Goal: Entertainment & Leisure: Consume media (video, audio)

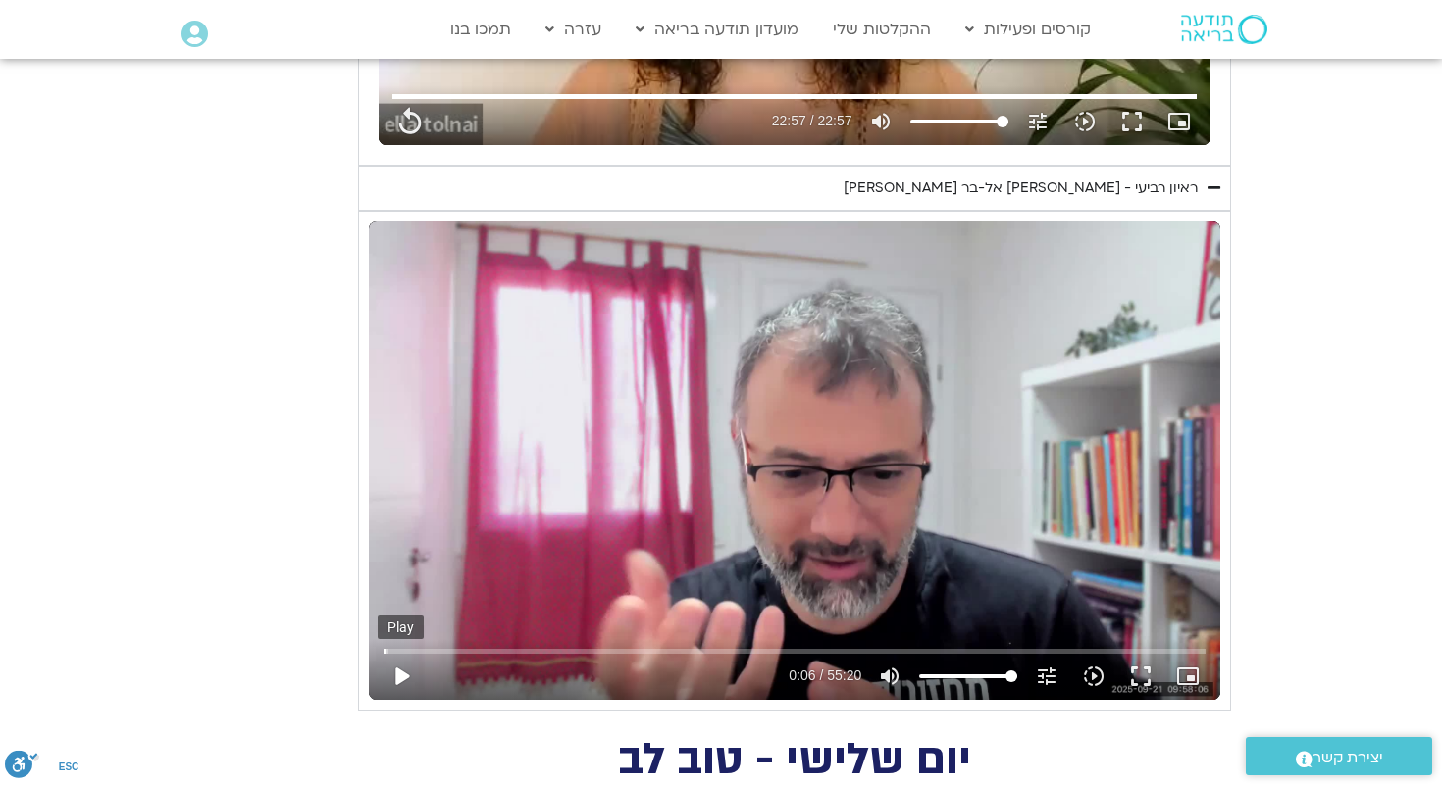
type input "1377.76"
click at [400, 682] on button "play_arrow" at bounding box center [401, 676] width 47 height 47
type input "6.173445"
type input "1377.76"
type input "6.183857"
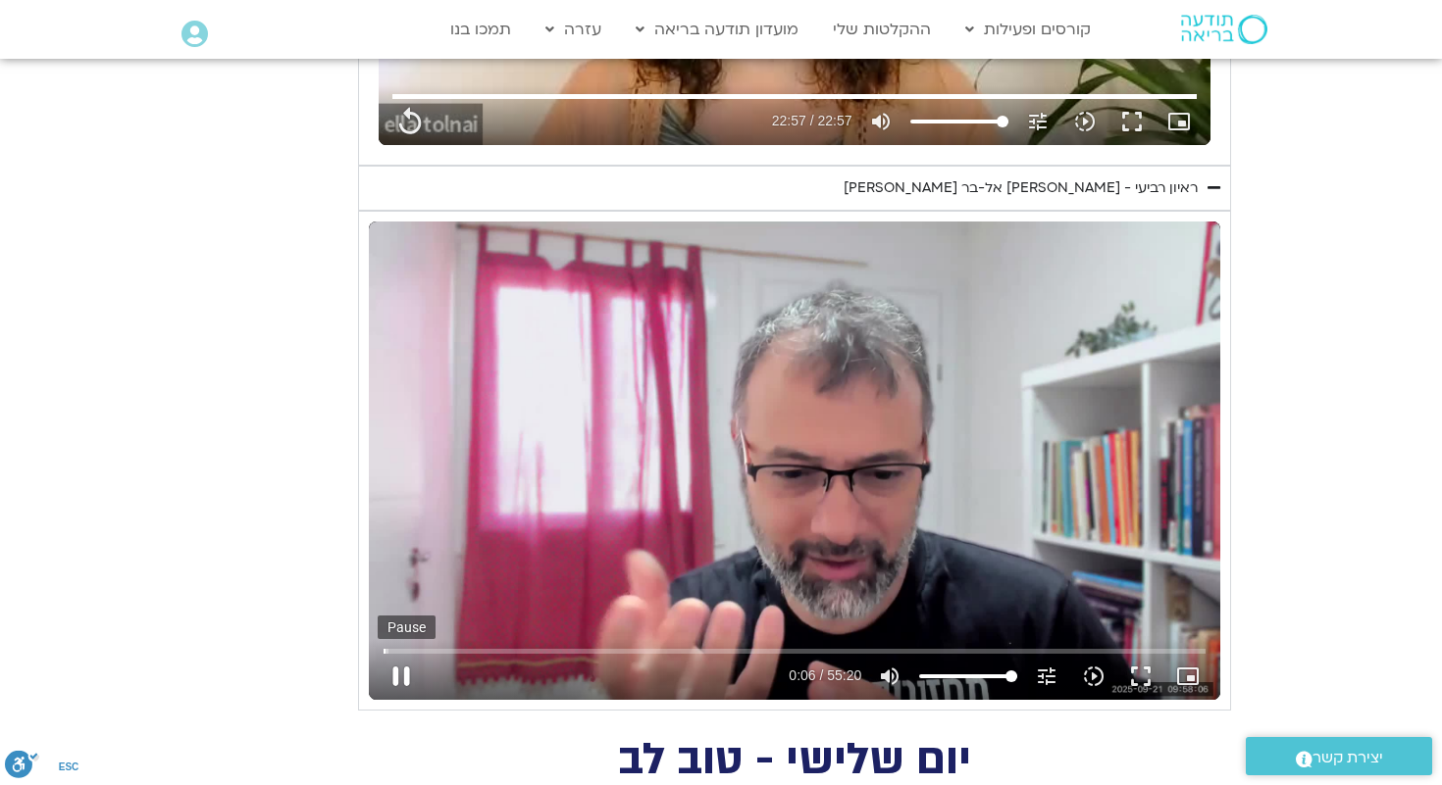
type input "1377.76"
type input "6.253558"
type input "1377.76"
type input "6.382019"
type input "1377.76"
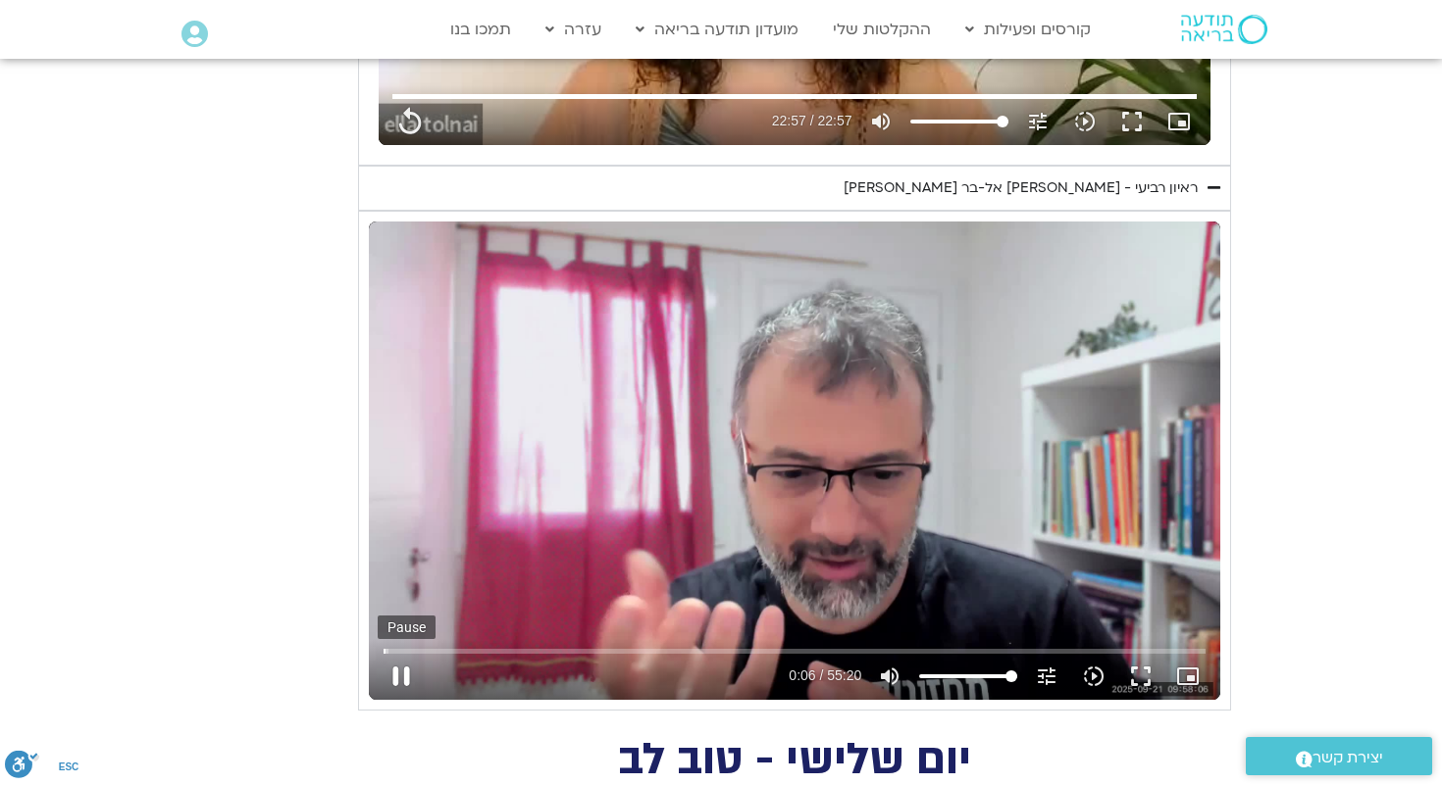
type input "6.510893"
type input "1377.76"
type input "6.6365"
type input "1377.76"
type input "6.762364"
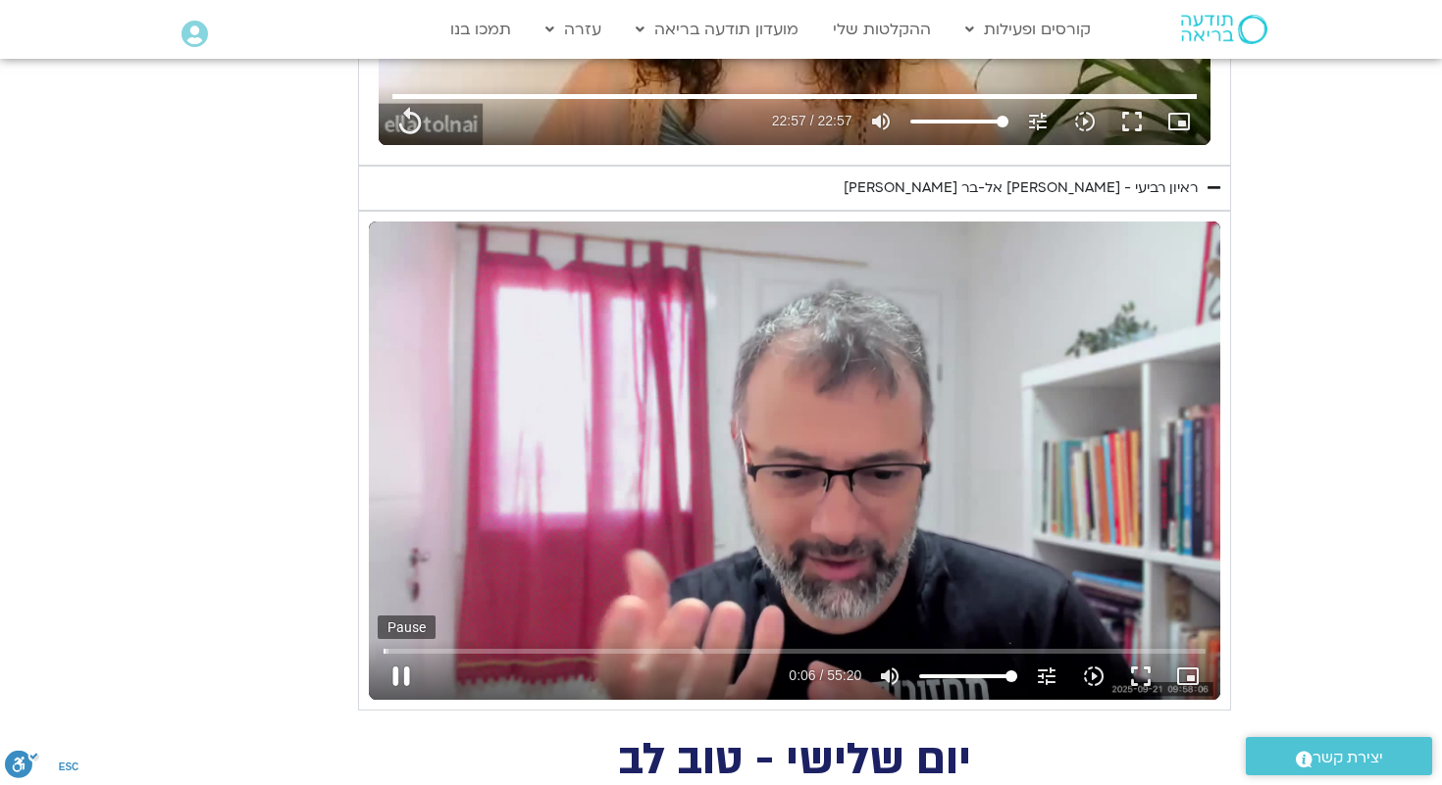
type input "1377.76"
type input "6.888185"
type input "1377.76"
type input "7.014025"
type input "1377.76"
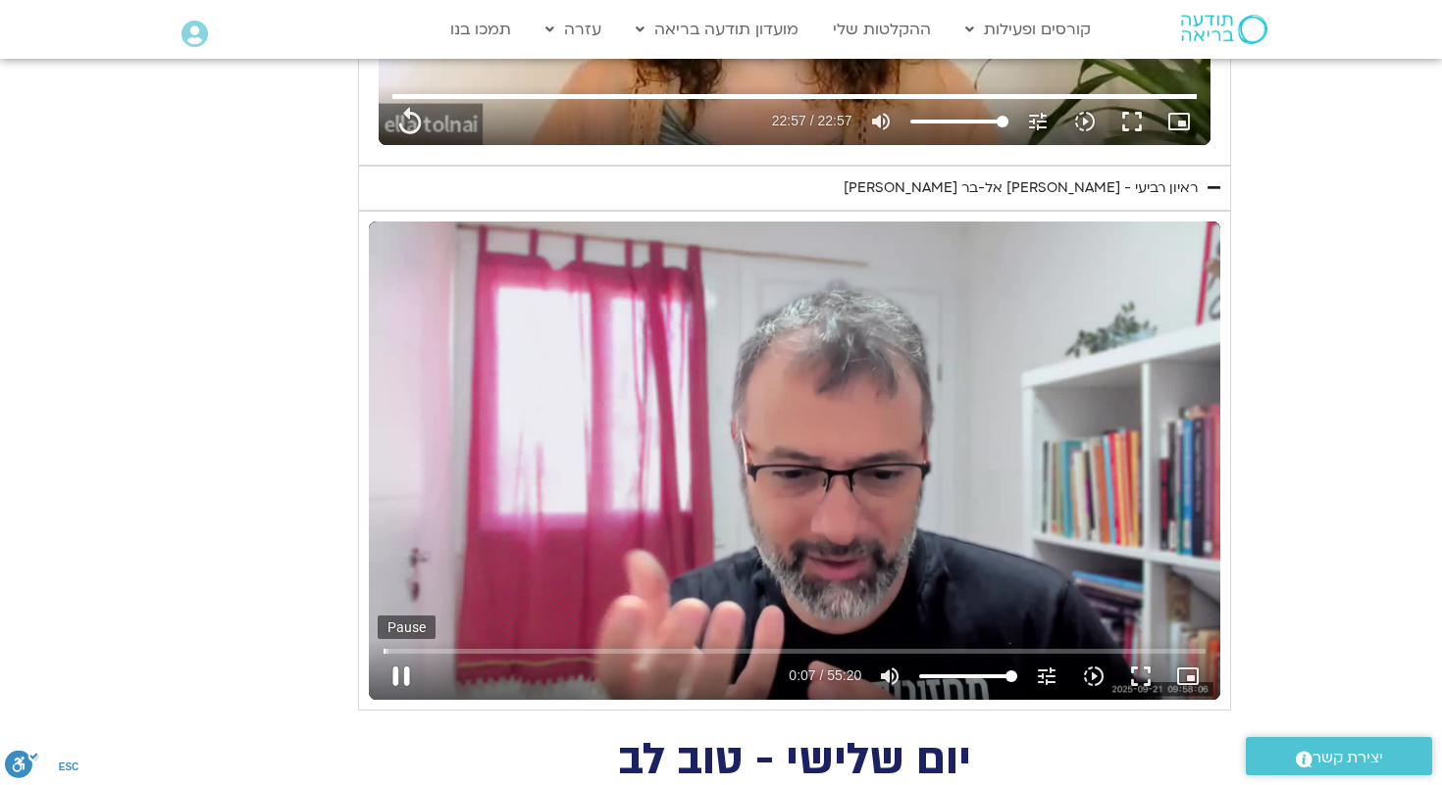
type input "7.143102"
type input "1377.76"
type input "7.268655"
type input "1377.76"
type input "7.396752"
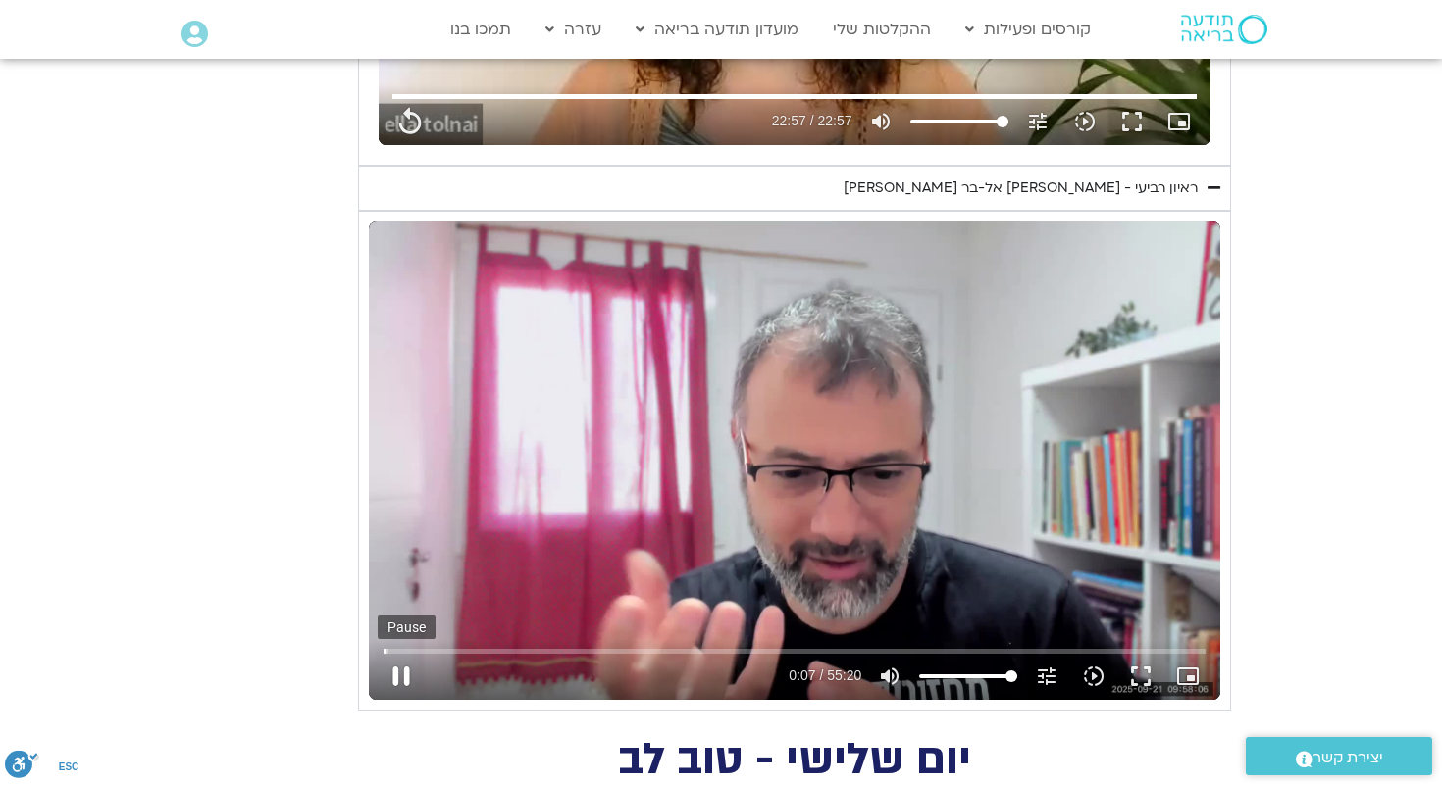
type input "1377.76"
type input "7.524469"
type input "1377.76"
type input "7.651112"
type input "1377.76"
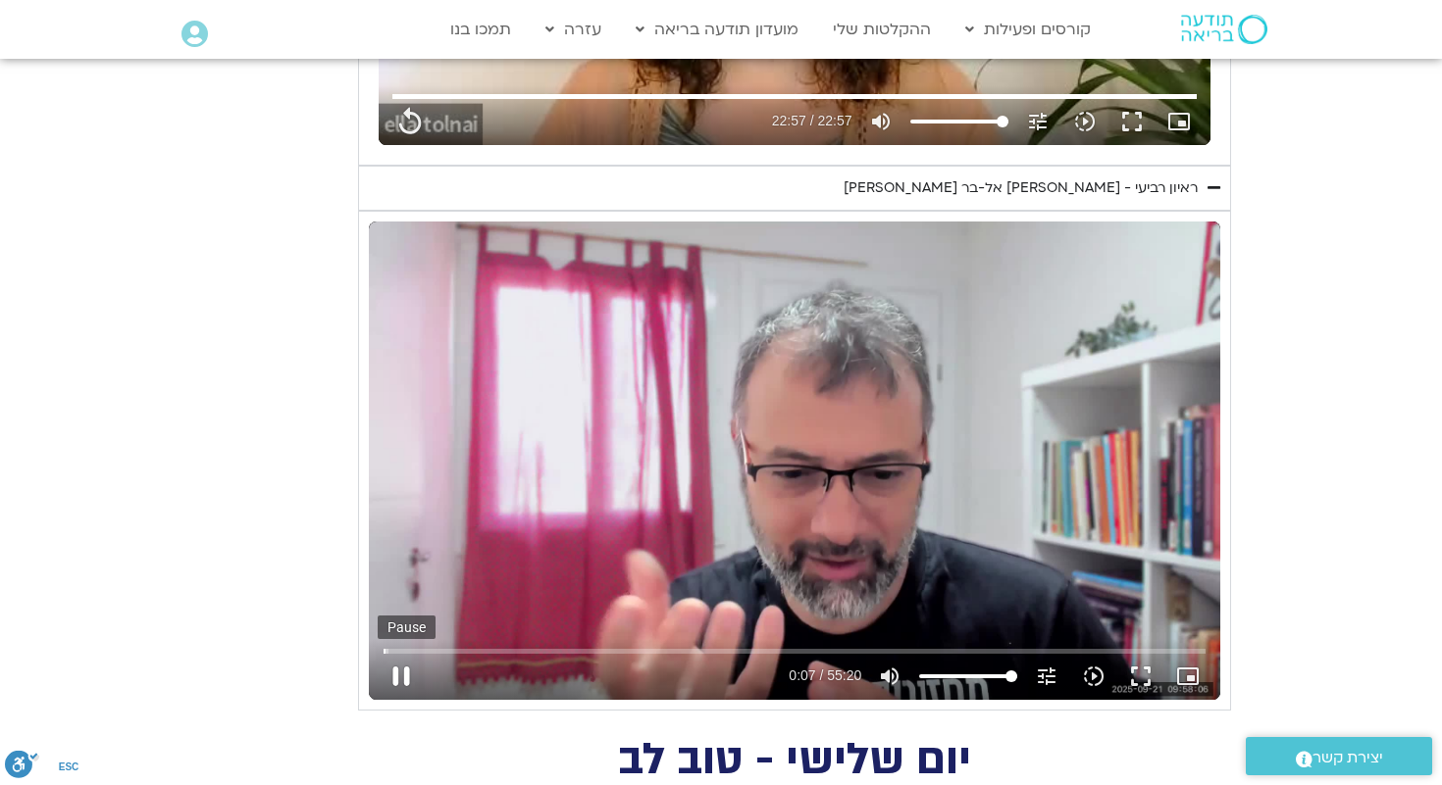
type input "7.778169"
type input "1377.76"
type input "7.906949"
type input "1377.76"
type input "8.035091"
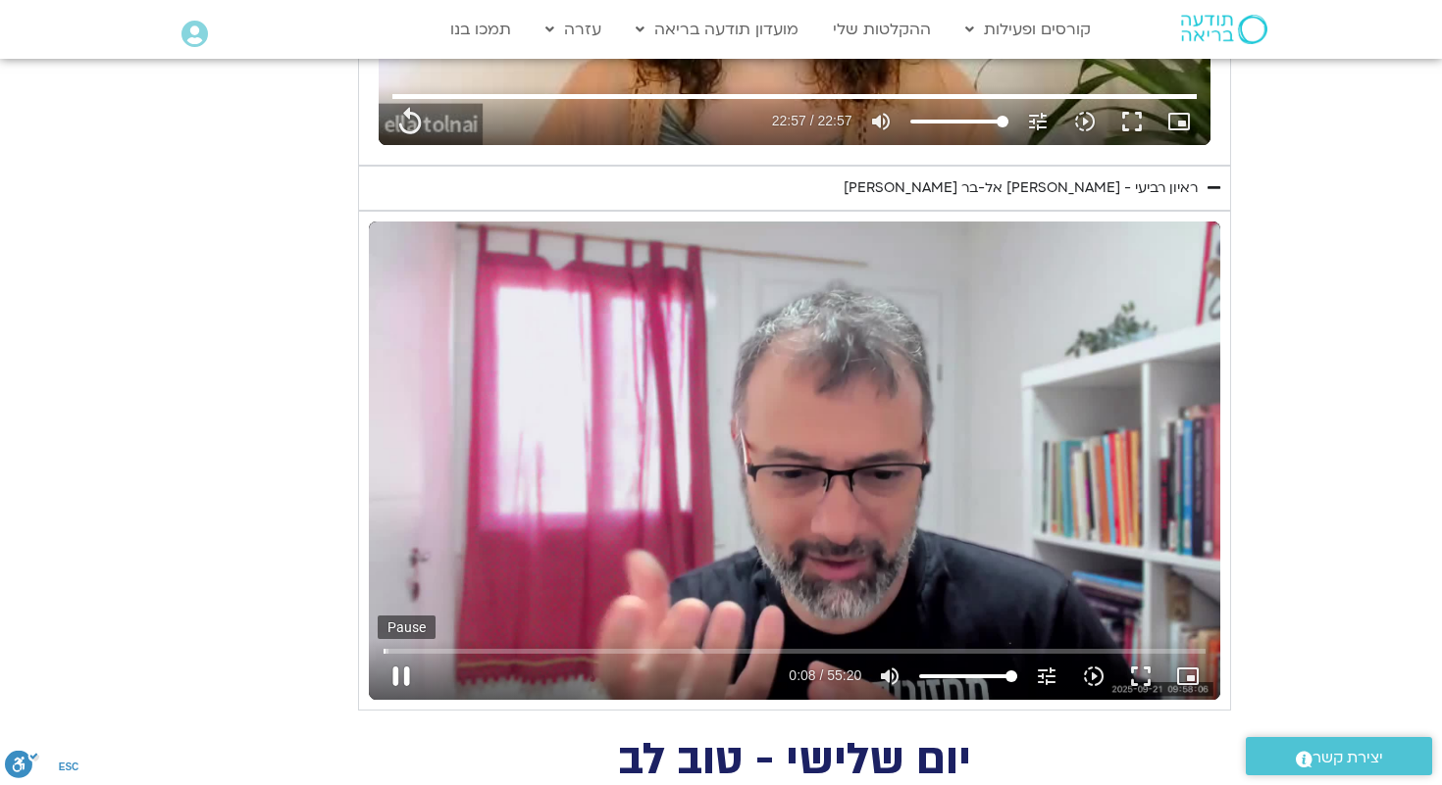
type input "1377.76"
type input "8.161022"
type input "1377.76"
type input "8.287866"
type input "1377.76"
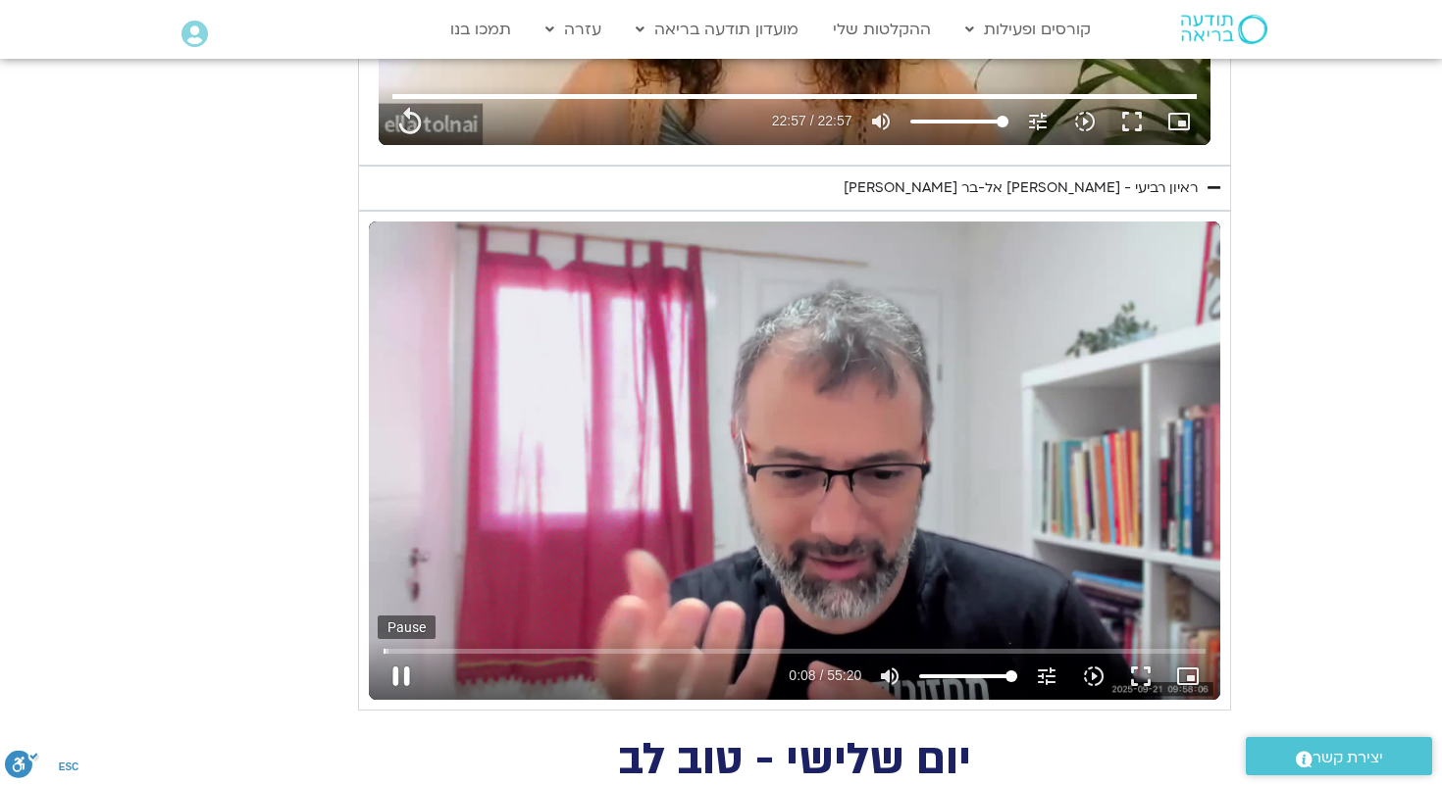
type input "8.415812"
type input "1377.76"
type input "8.54384"
type input "1377.76"
type input "8.669899"
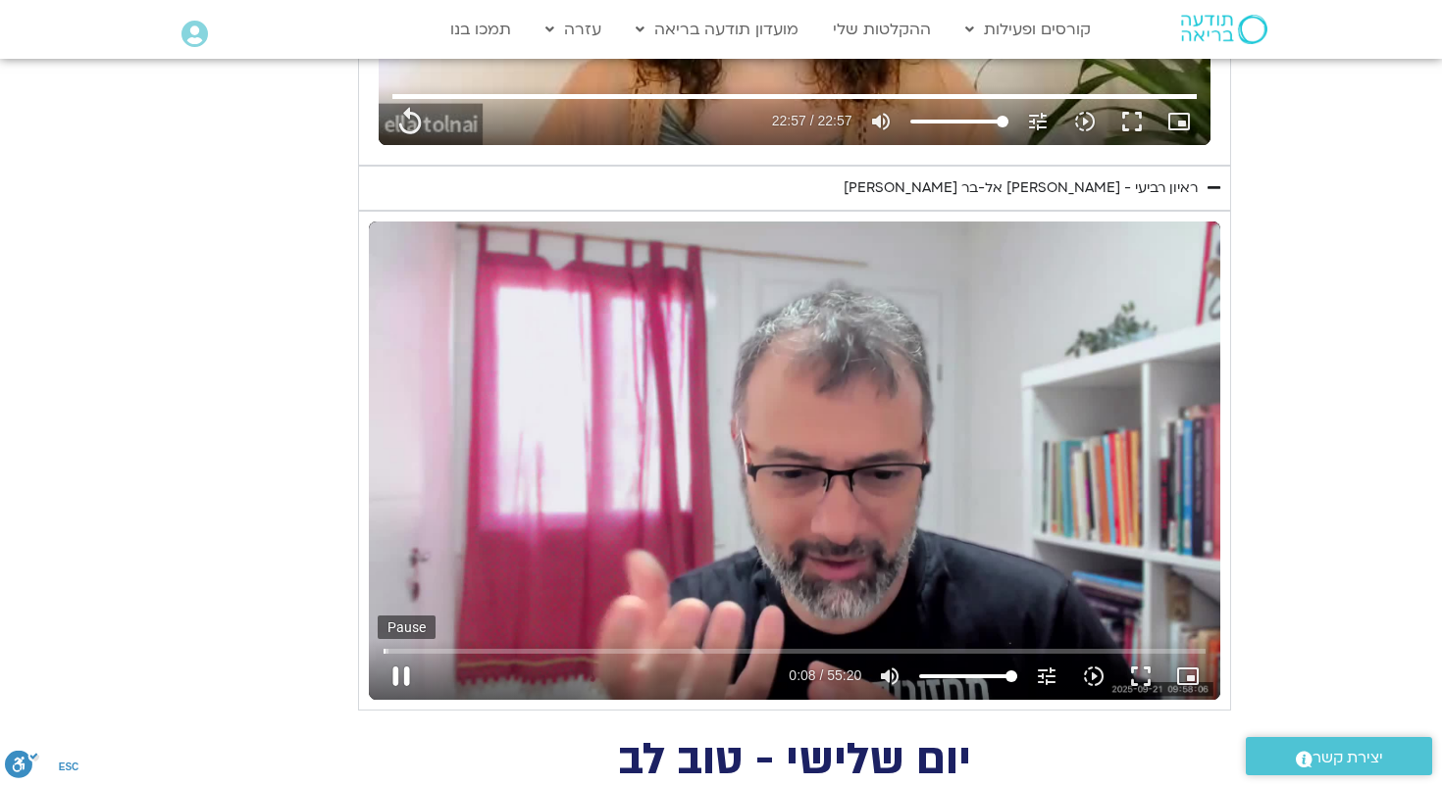
type input "1377.76"
type input "8.796201"
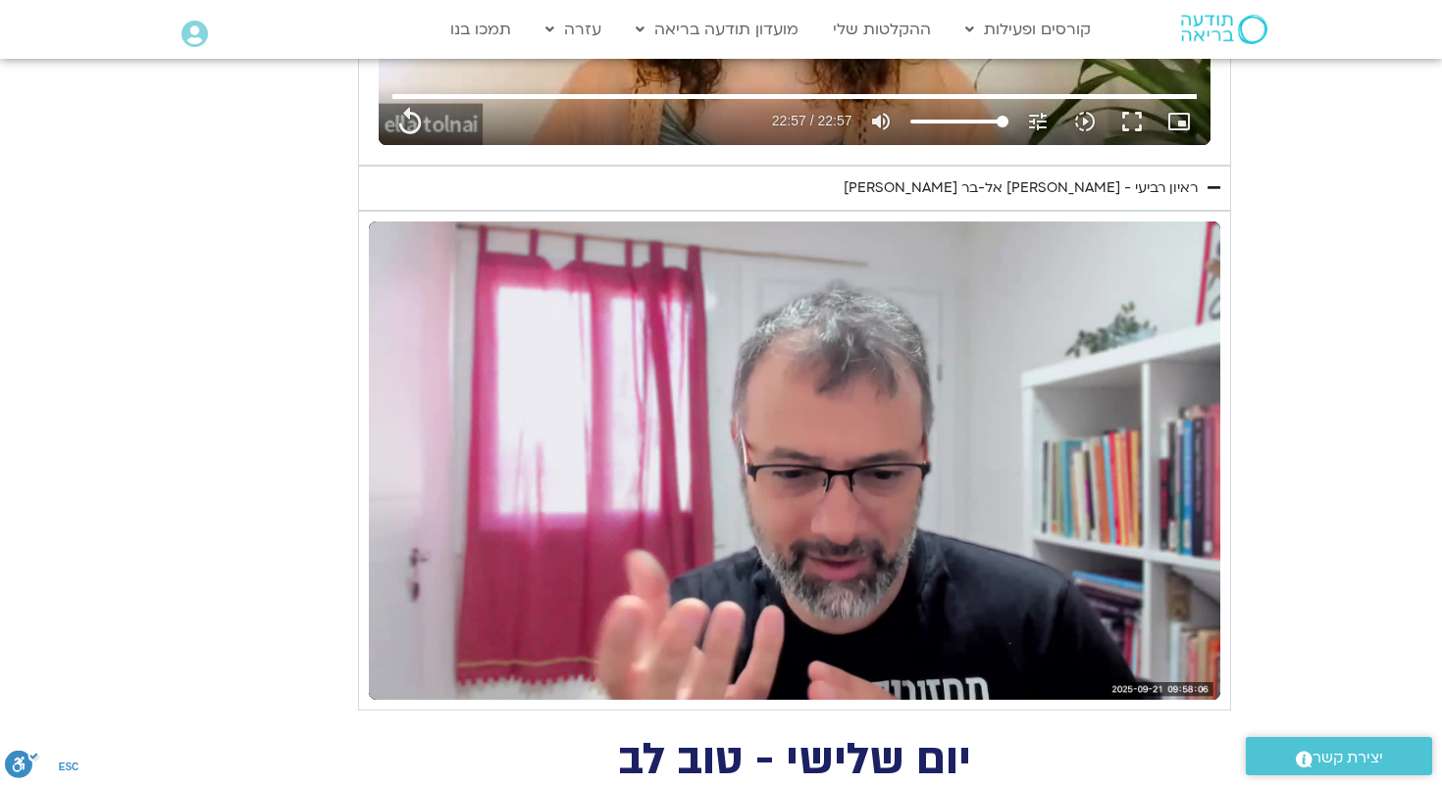
type input "1377.76"
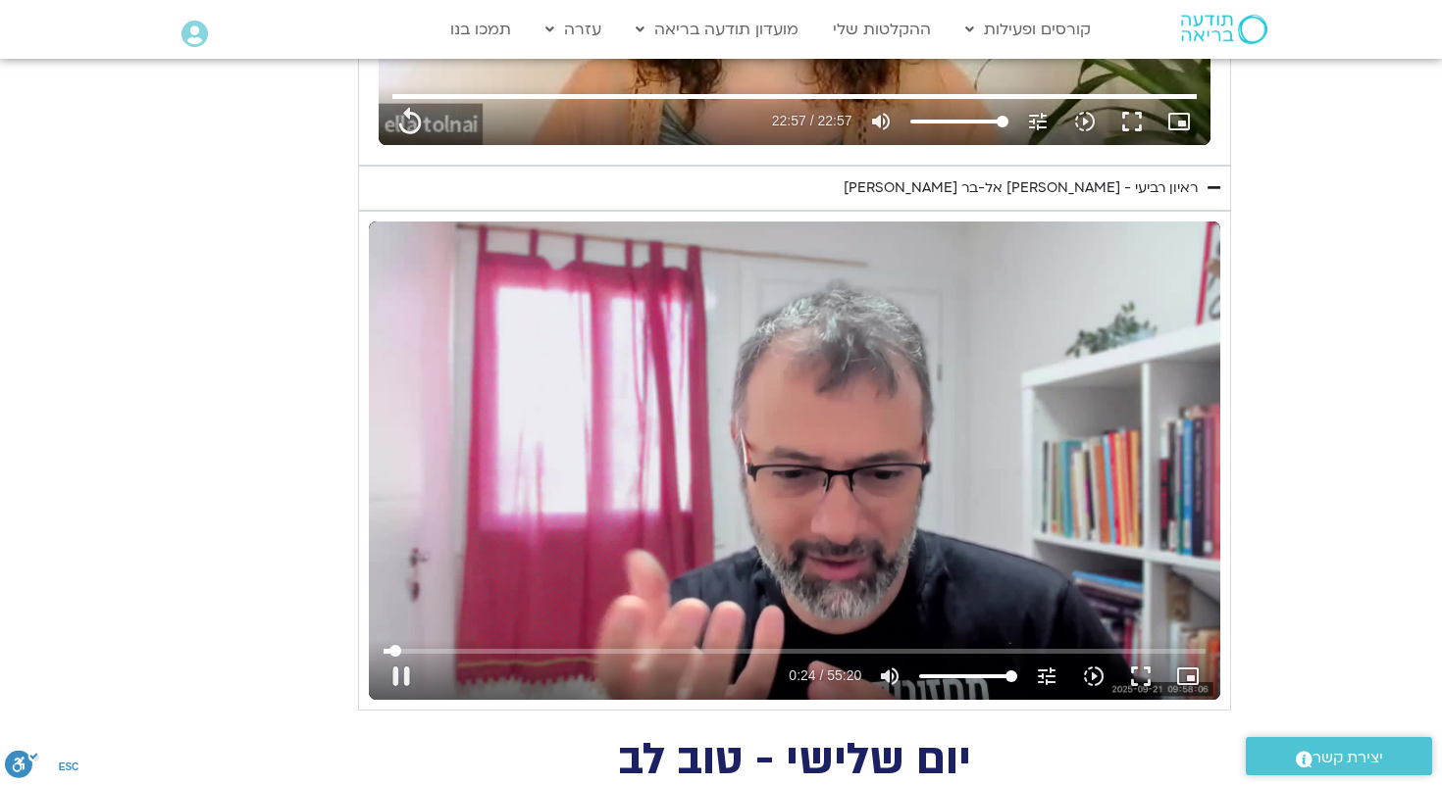
type input "24.119534"
type input "1377.76"
type input "24.203087"
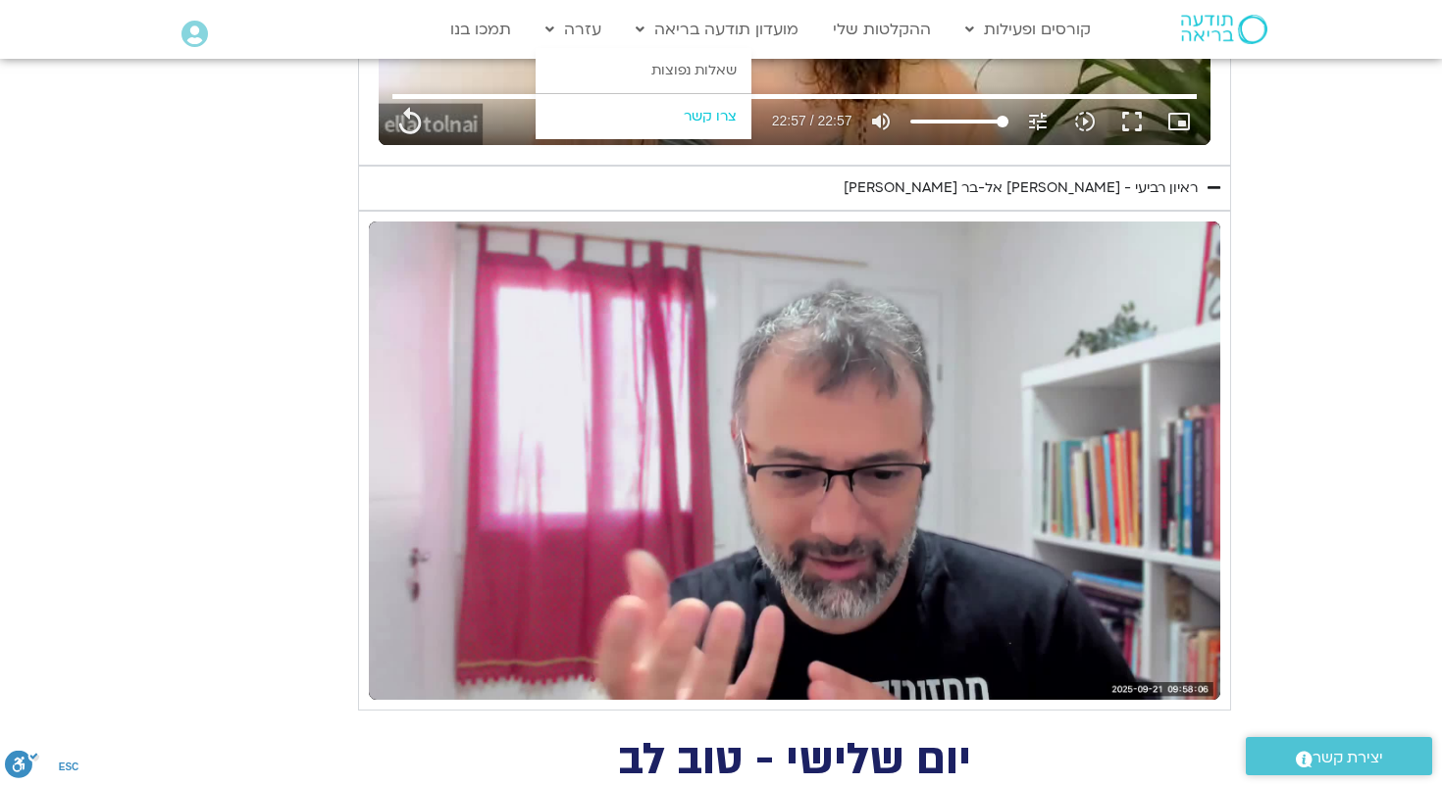
type input "1377.76"
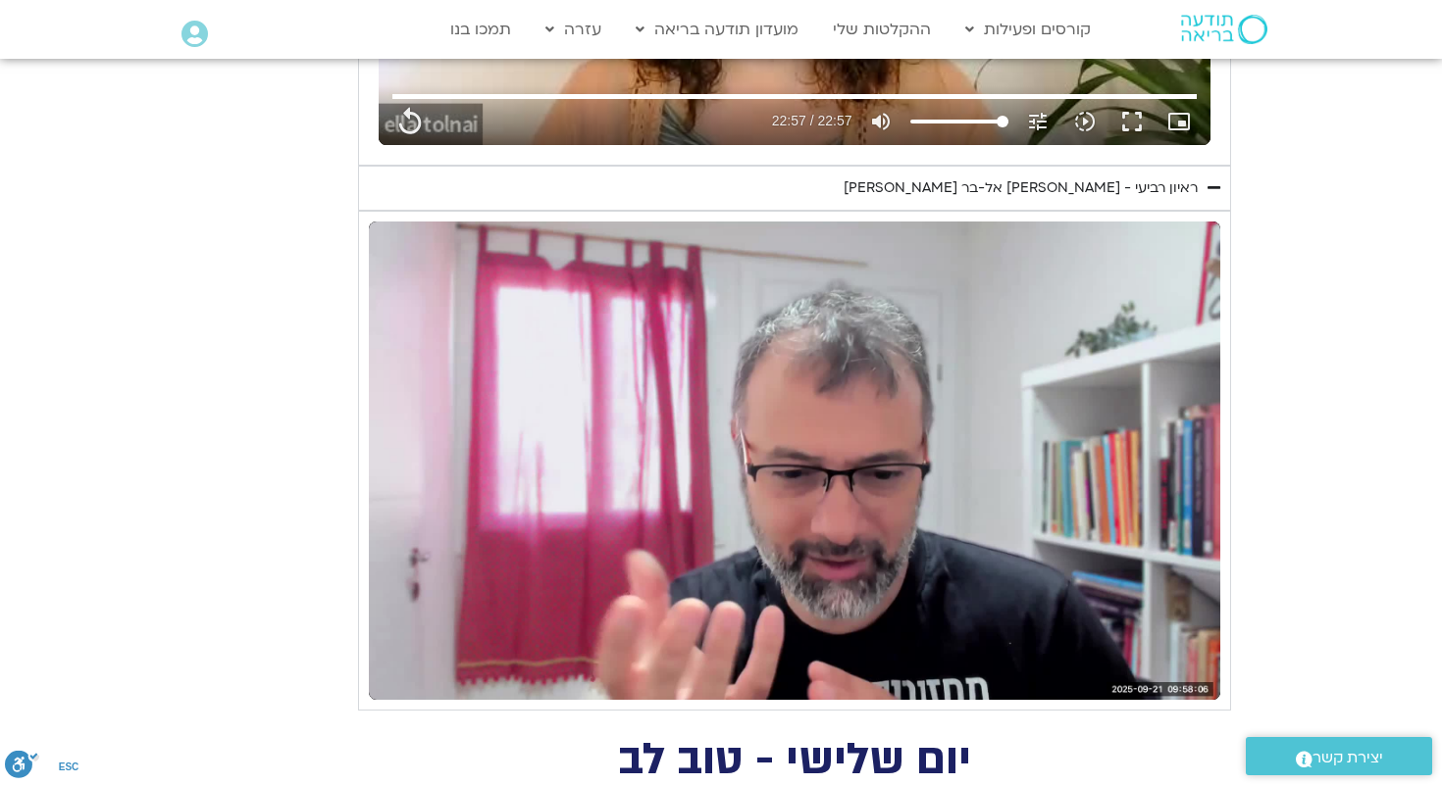
type input "1188.404477"
type input "1377.76"
type input "1188.470577"
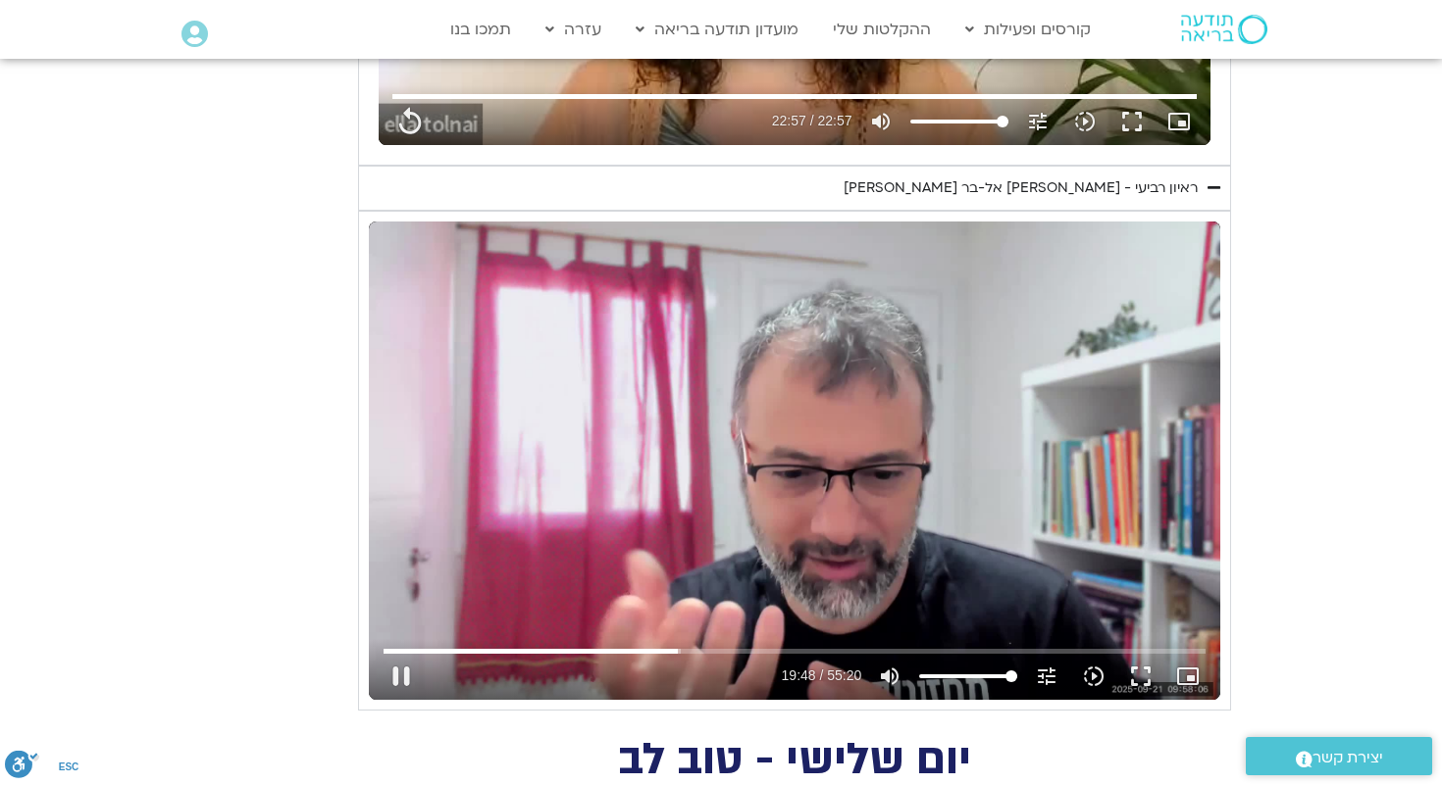
type input "1377.76"
type input "1188.67125"
type input "1377.76"
type input "1188.786489"
type input "1377.76"
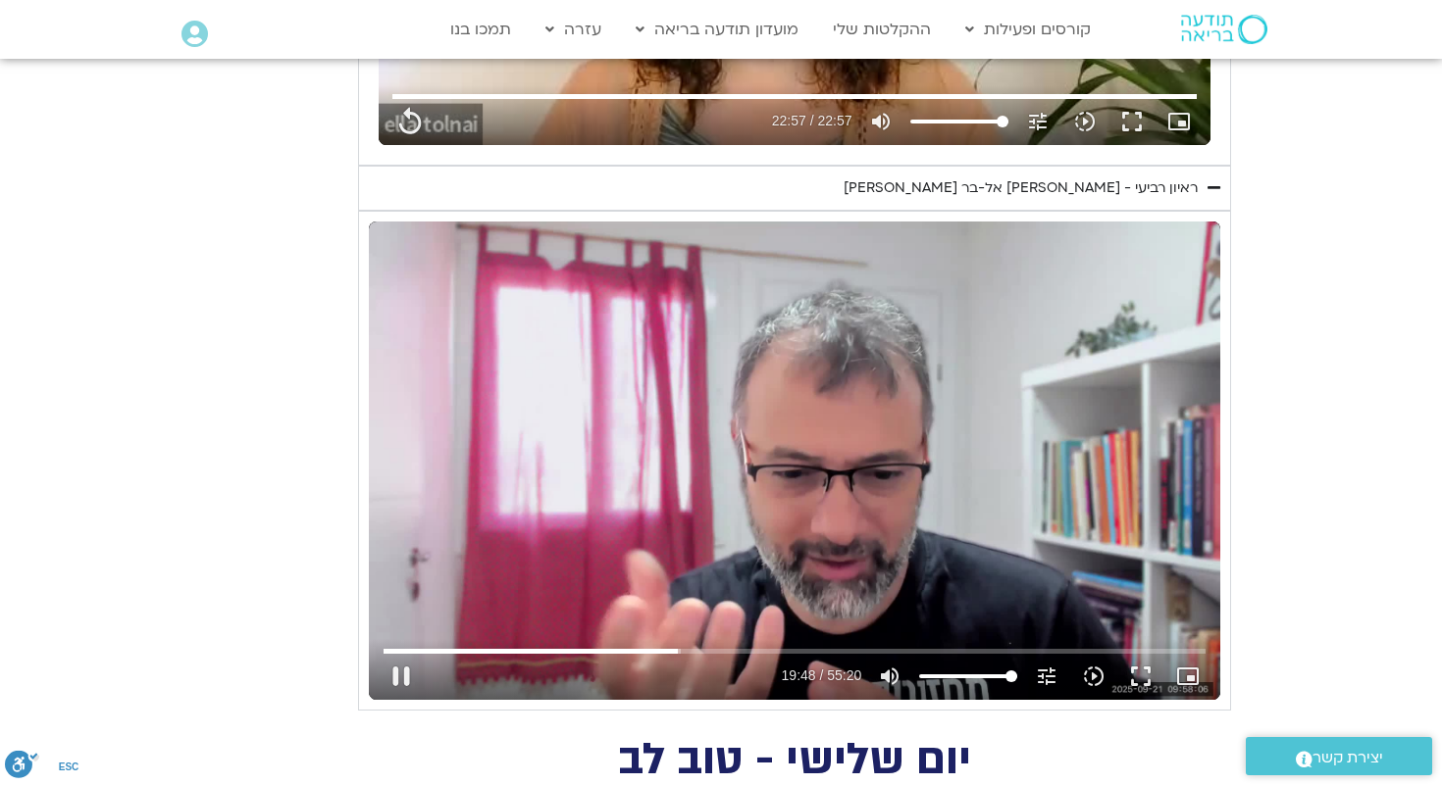
type input "1188.887183"
type input "1377.76"
type input "1188.929819"
type input "1377.76"
type input "1189.170528"
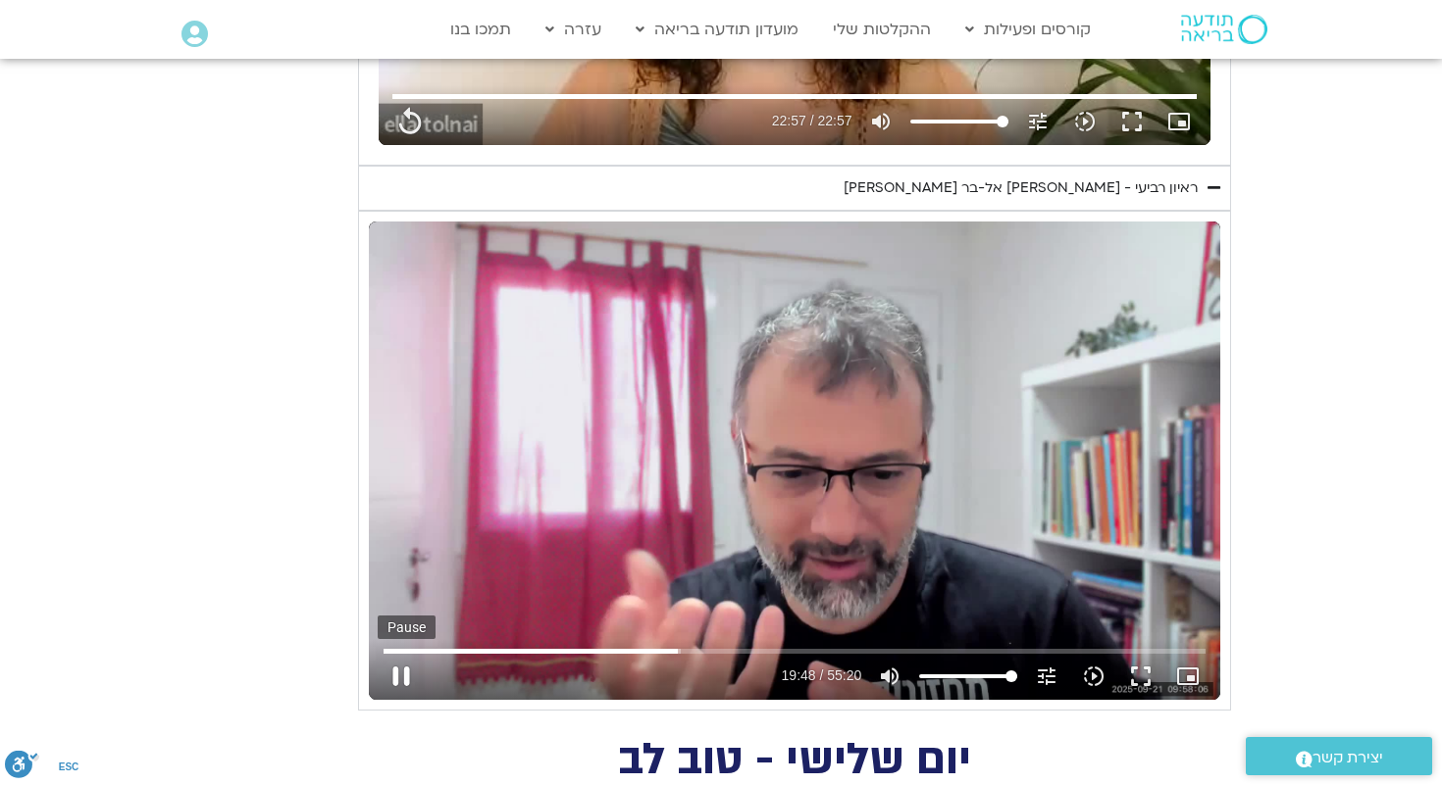
type input "1377.76"
type input "1189.303682"
type input "1377.76"
type input "1189.403833"
type input "1377.76"
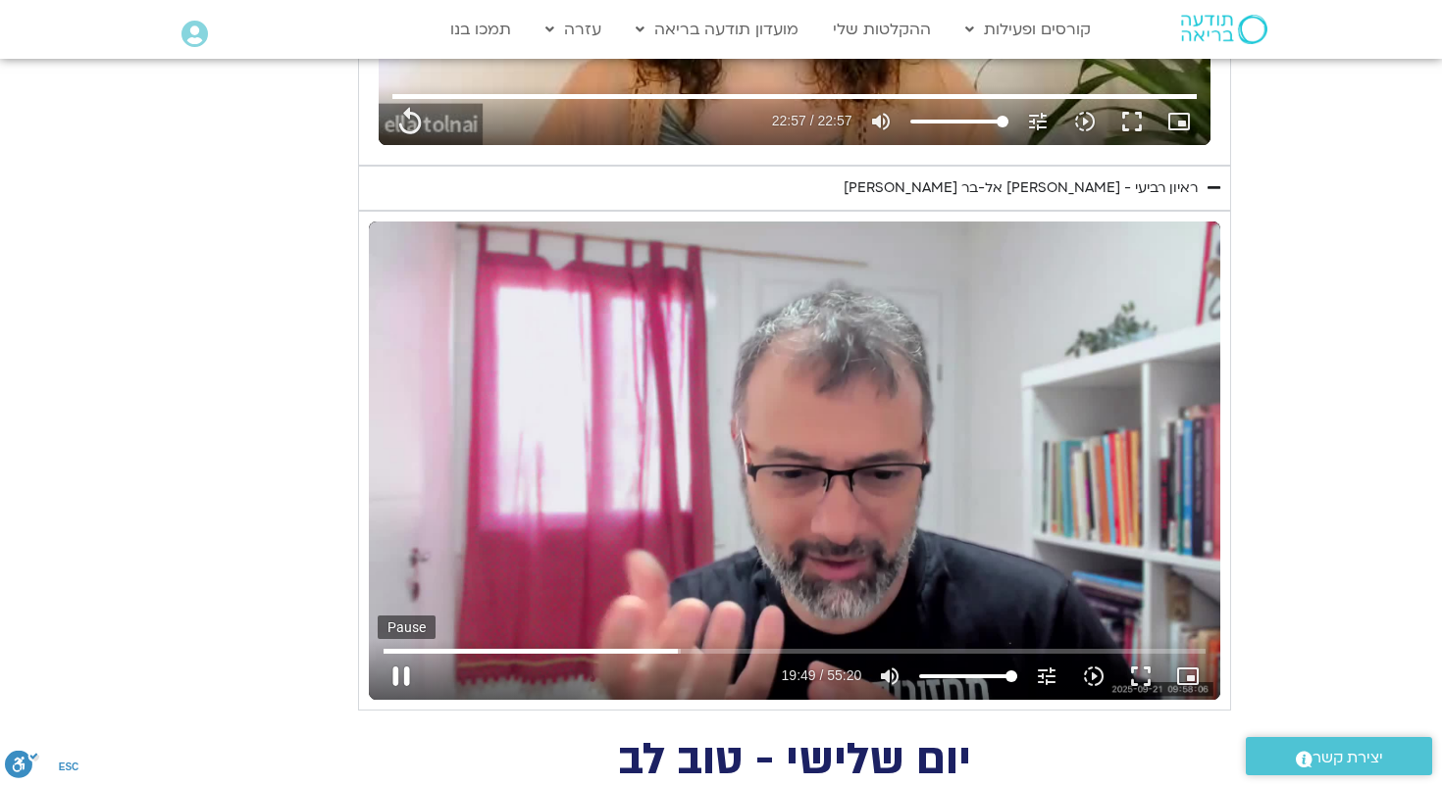
type input "1189.554062"
type input "1377.76"
type input "1189.653838"
type input "1377.76"
type input "1189.704212"
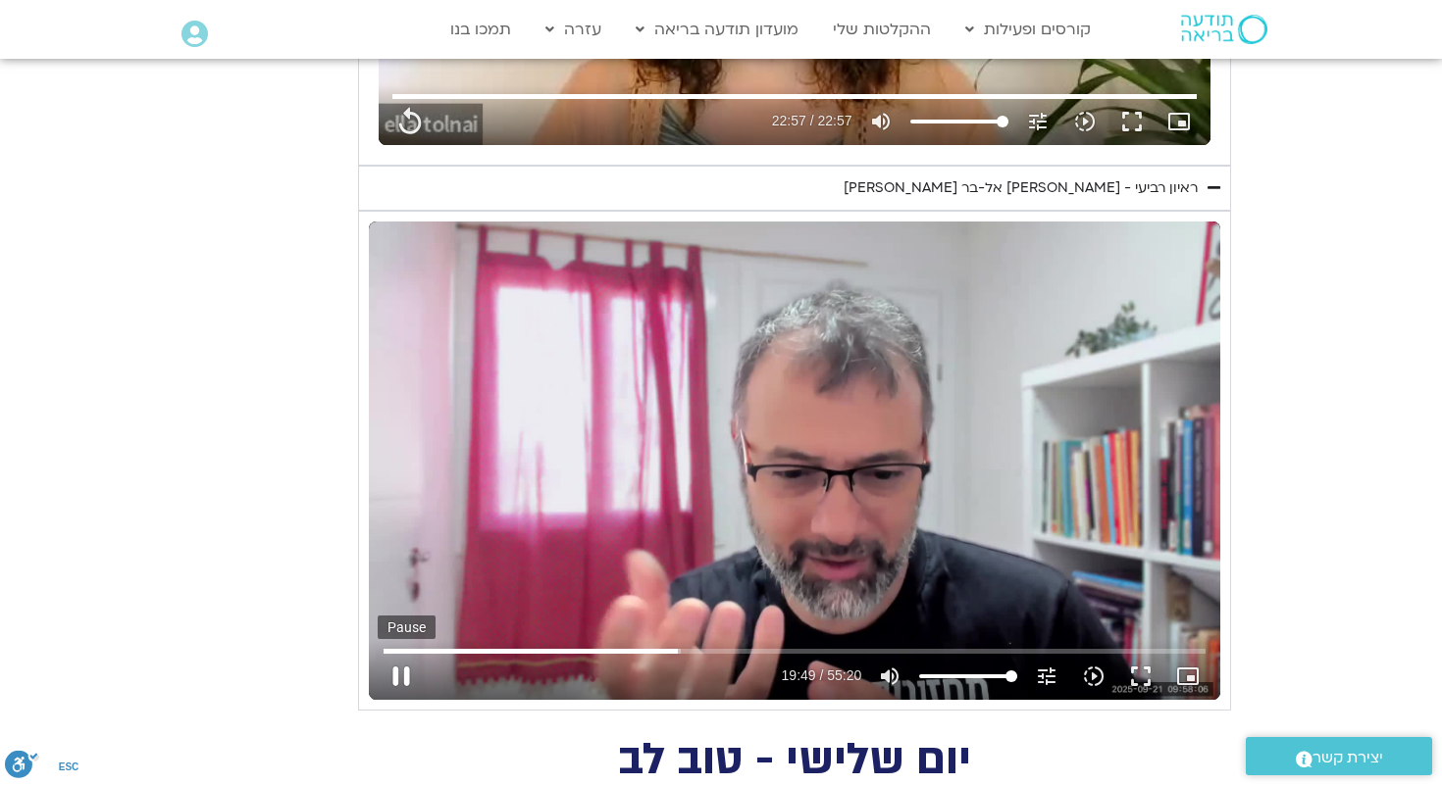
click at [403, 676] on button "pause" at bounding box center [401, 676] width 47 height 47
type input "1377.76"
type input "1189.809431"
type input "1377.76"
